Goal: Transaction & Acquisition: Purchase product/service

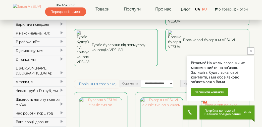
scroll to position [78, 0]
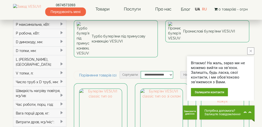
click at [251, 50] on icon "close button" at bounding box center [250, 51] width 3 height 3
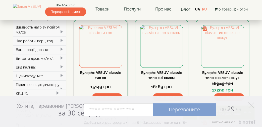
scroll to position [130, 0]
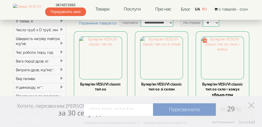
click at [251, 105] on icon at bounding box center [251, 106] width 6 height 6
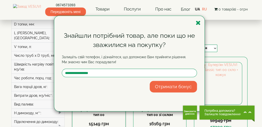
scroll to position [104, 0]
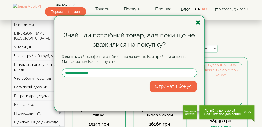
click at [198, 23] on icon "button" at bounding box center [197, 23] width 5 height 6
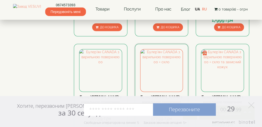
scroll to position [418, 0]
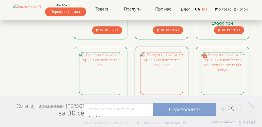
click at [162, 98] on link "Булер'[PERSON_NAME] з варильною поверхнею 00 + скло" at bounding box center [161, 105] width 42 height 14
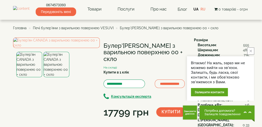
click at [251, 50] on icon "close button" at bounding box center [250, 51] width 3 height 3
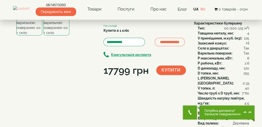
scroll to position [52, 0]
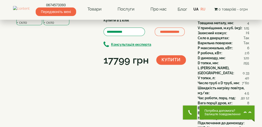
click at [54, 25] on img at bounding box center [56, 13] width 26 height 26
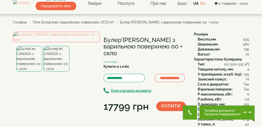
scroll to position [0, 0]
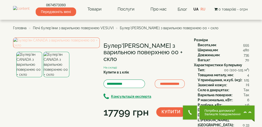
click at [60, 48] on img at bounding box center [56, 43] width 87 height 11
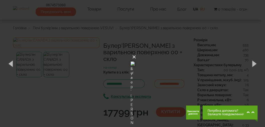
click at [136, 52] on button "×" at bounding box center [134, 57] width 4 height 11
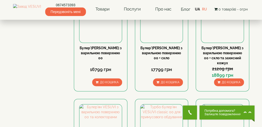
scroll to position [496, 0]
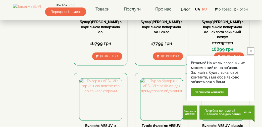
click at [251, 53] on button "close button" at bounding box center [250, 51] width 7 height 7
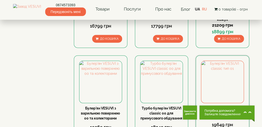
scroll to position [522, 0]
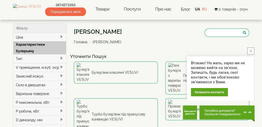
click at [251, 51] on icon "close button" at bounding box center [250, 51] width 3 height 3
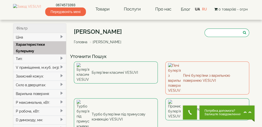
click at [237, 73] on link "Печі булер'яни з варильною поверхнею VESUVI" at bounding box center [207, 78] width 84 height 33
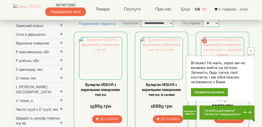
scroll to position [52, 0]
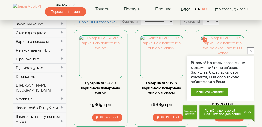
click at [251, 50] on icon "close button" at bounding box center [250, 51] width 3 height 3
